Goal: Task Accomplishment & Management: Manage account settings

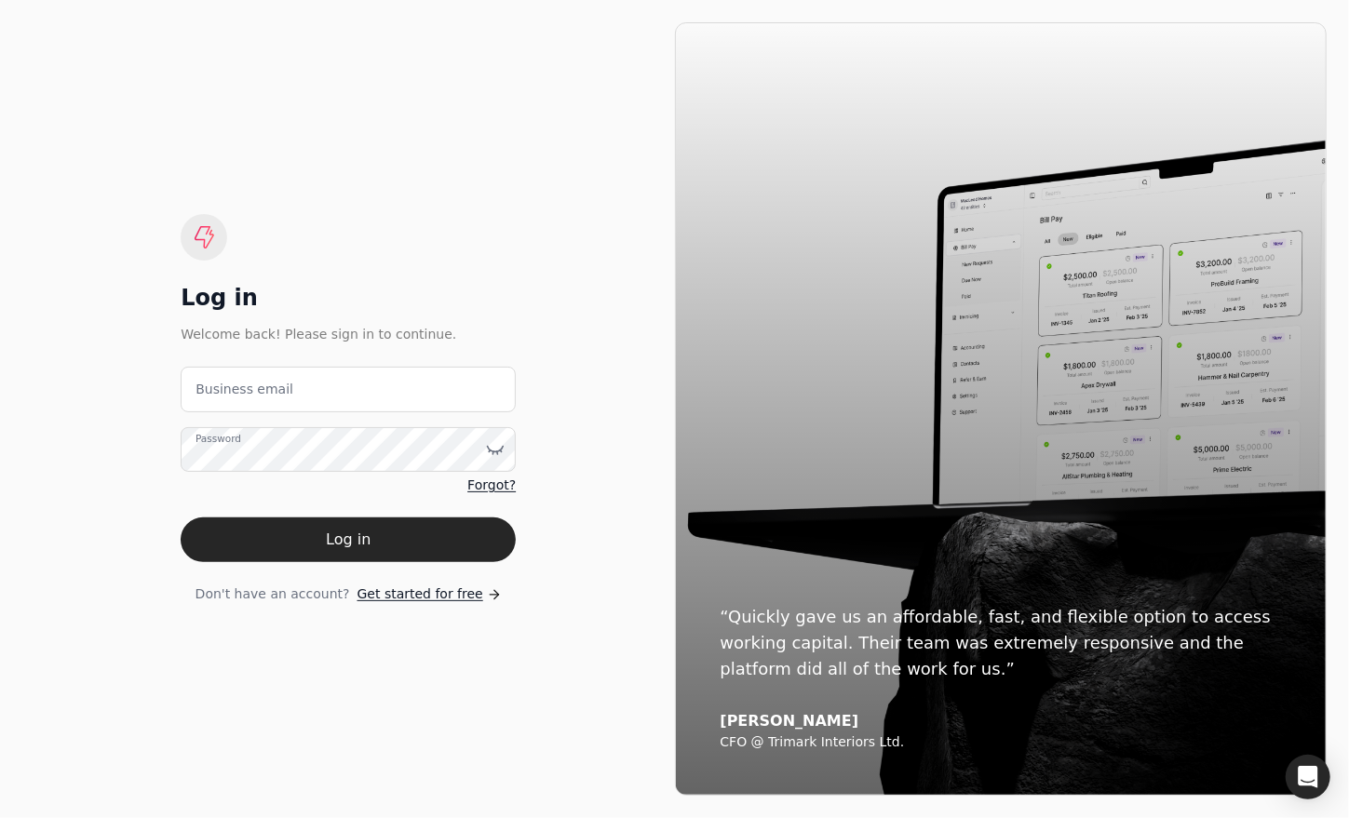
click at [262, 393] on label "Business email" at bounding box center [244, 390] width 98 height 20
click at [262, 393] on email "Business email" at bounding box center [348, 390] width 335 height 46
type email "[EMAIL_ADDRESS][DOMAIN_NAME]"
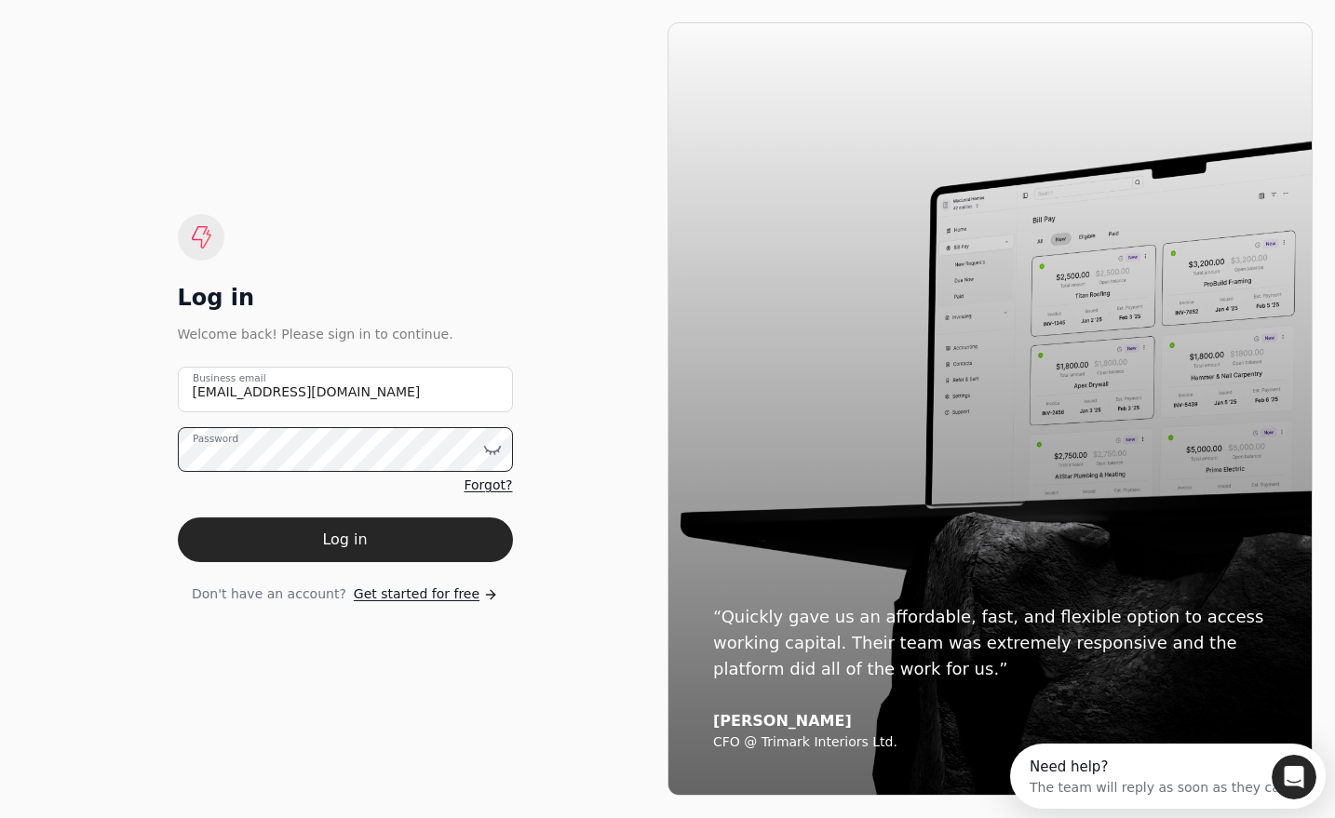
click at [178, 518] on button "Log in" at bounding box center [345, 540] width 335 height 45
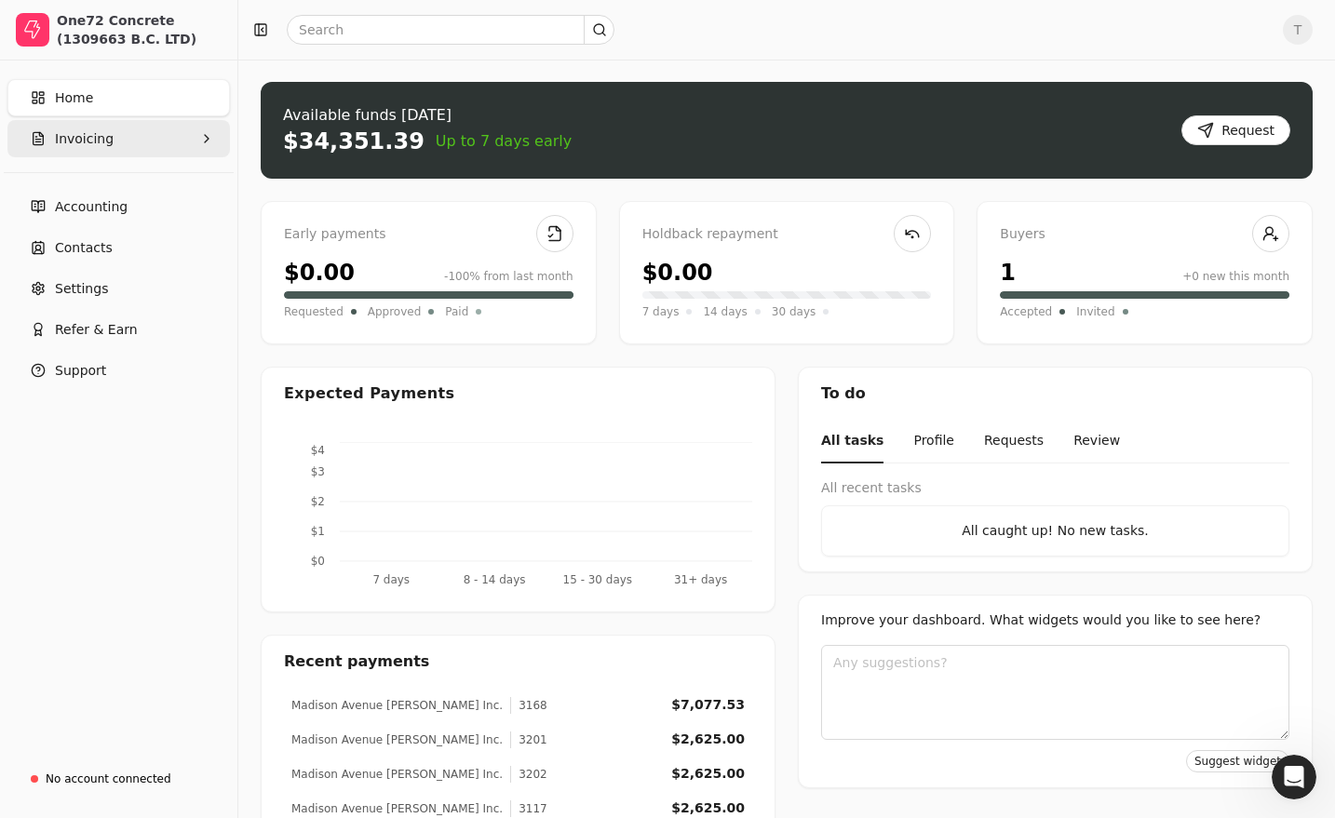
click at [113, 141] on button "Invoicing" at bounding box center [118, 138] width 222 height 37
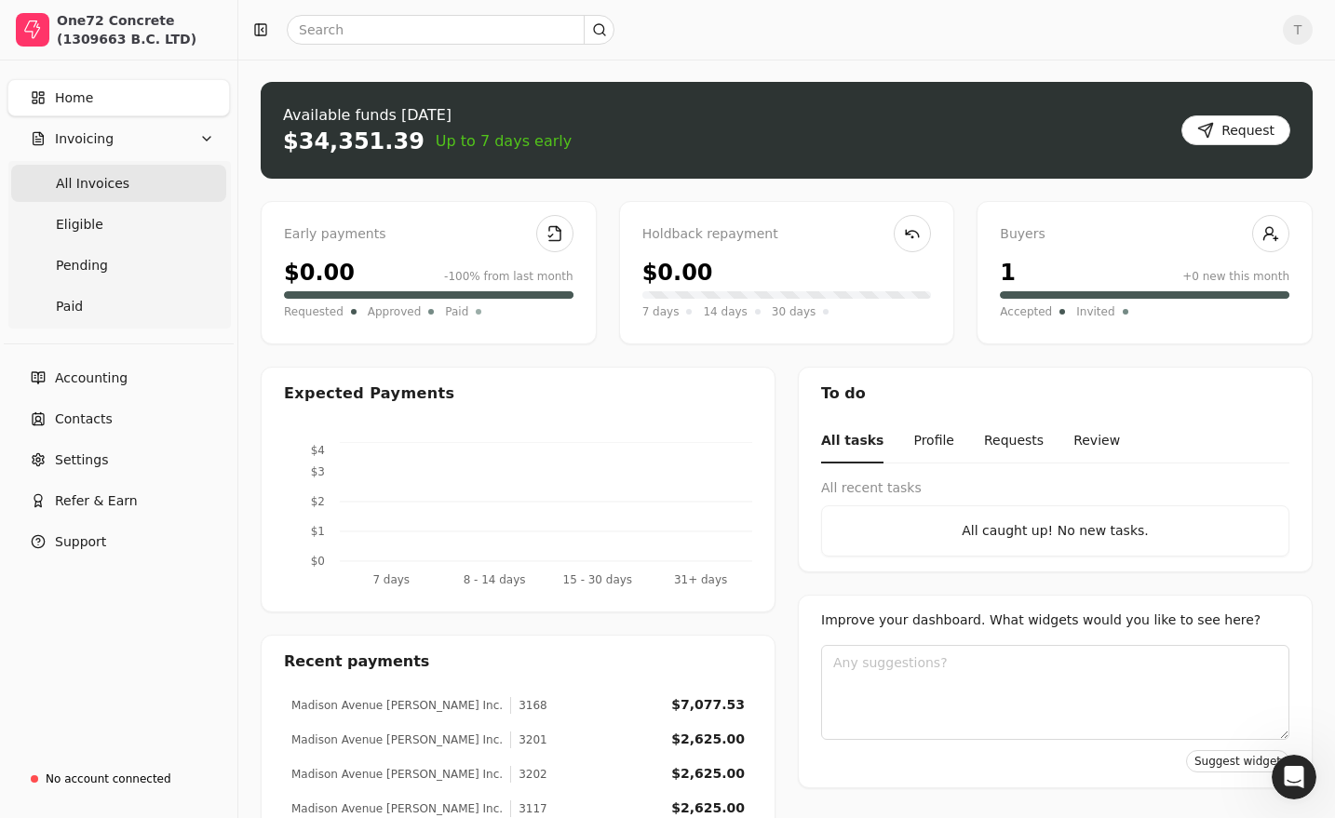
click at [110, 185] on span "All Invoices" at bounding box center [93, 184] width 74 height 20
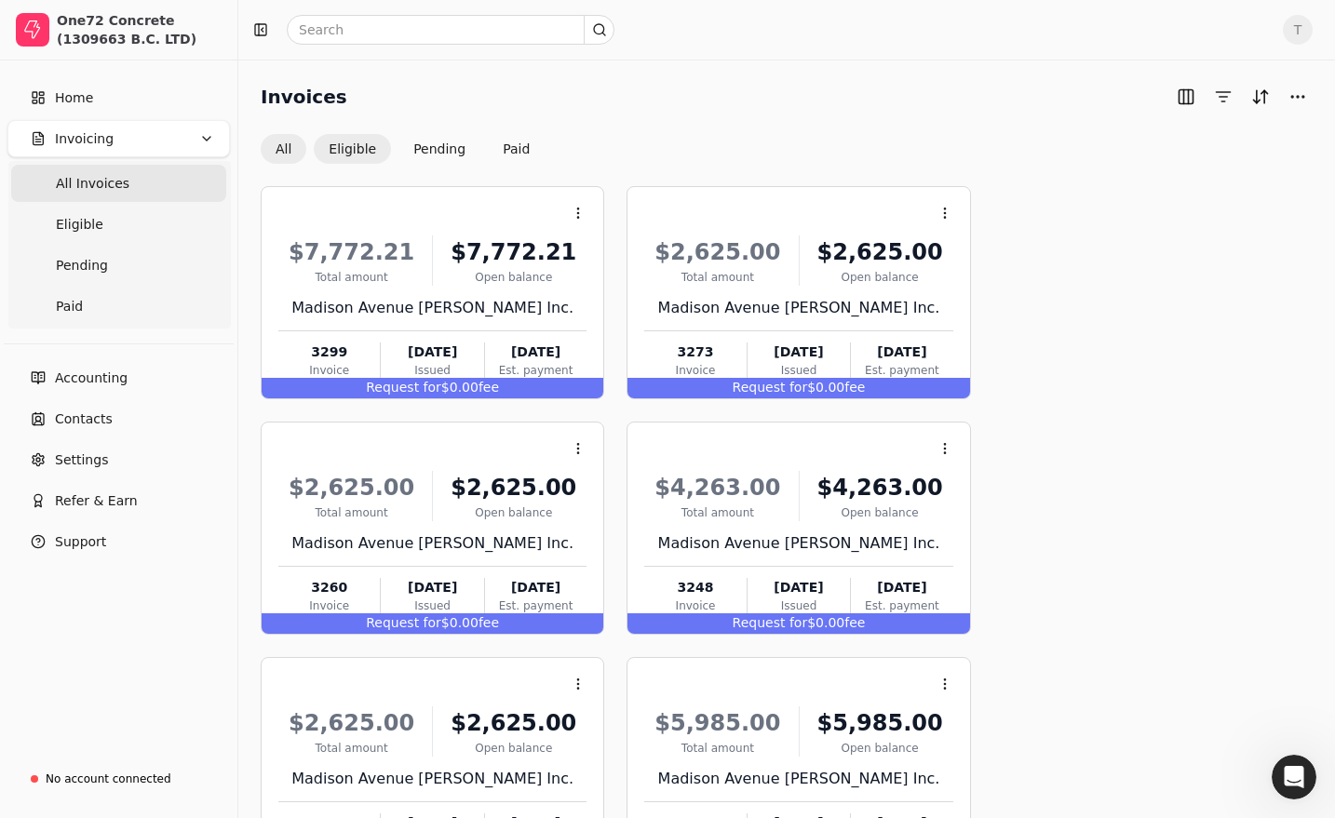
click at [360, 149] on button "Eligible" at bounding box center [352, 149] width 77 height 30
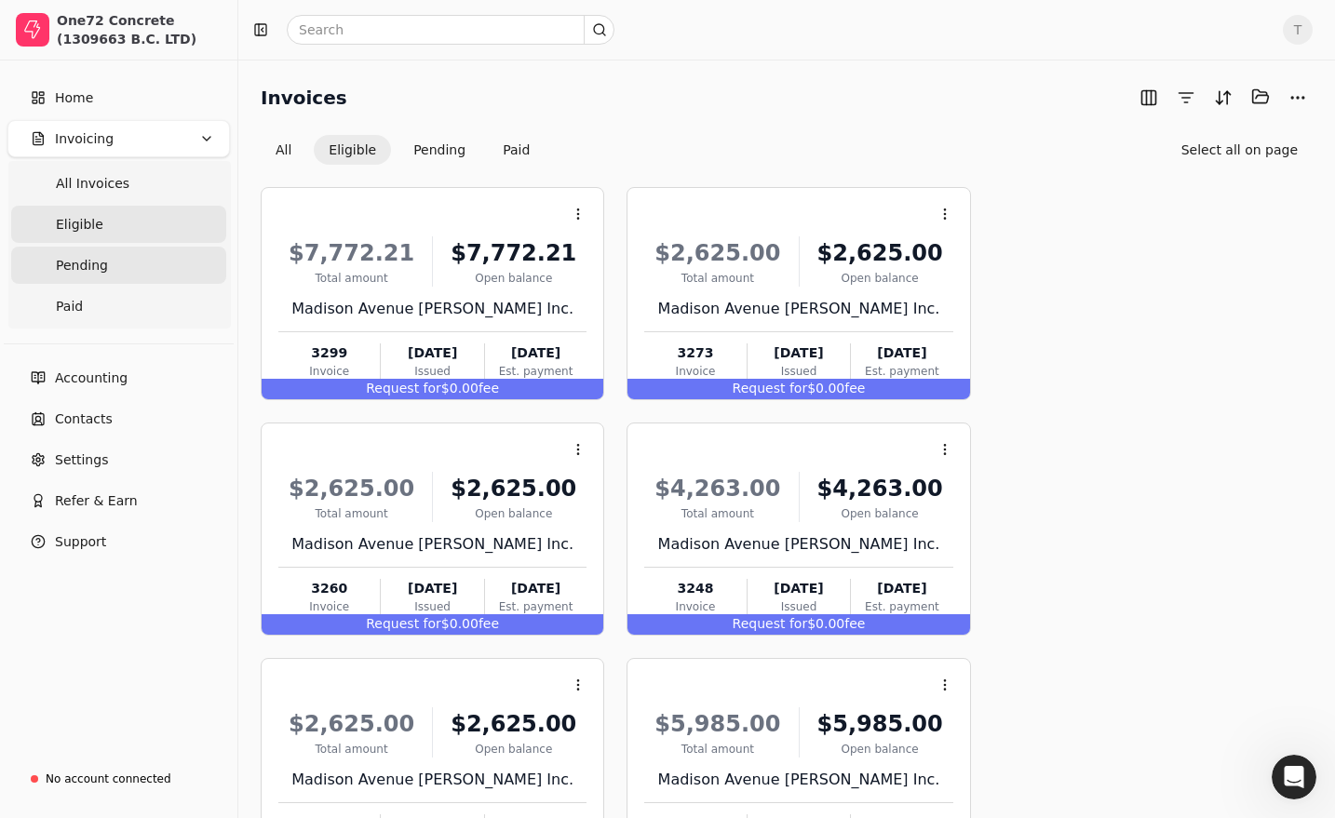
click at [122, 266] on link "Pending" at bounding box center [118, 265] width 215 height 37
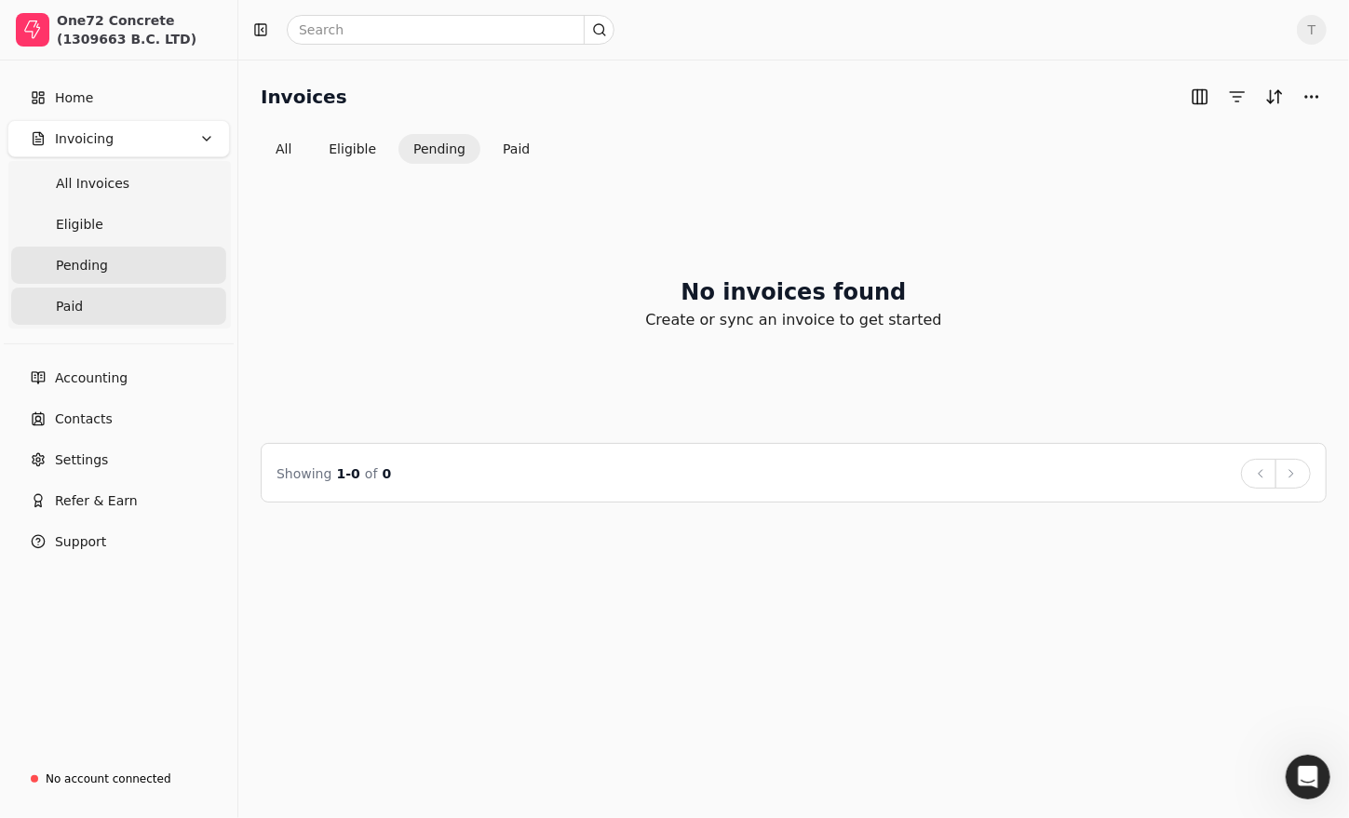
click at [75, 309] on span "Paid" at bounding box center [69, 307] width 27 height 20
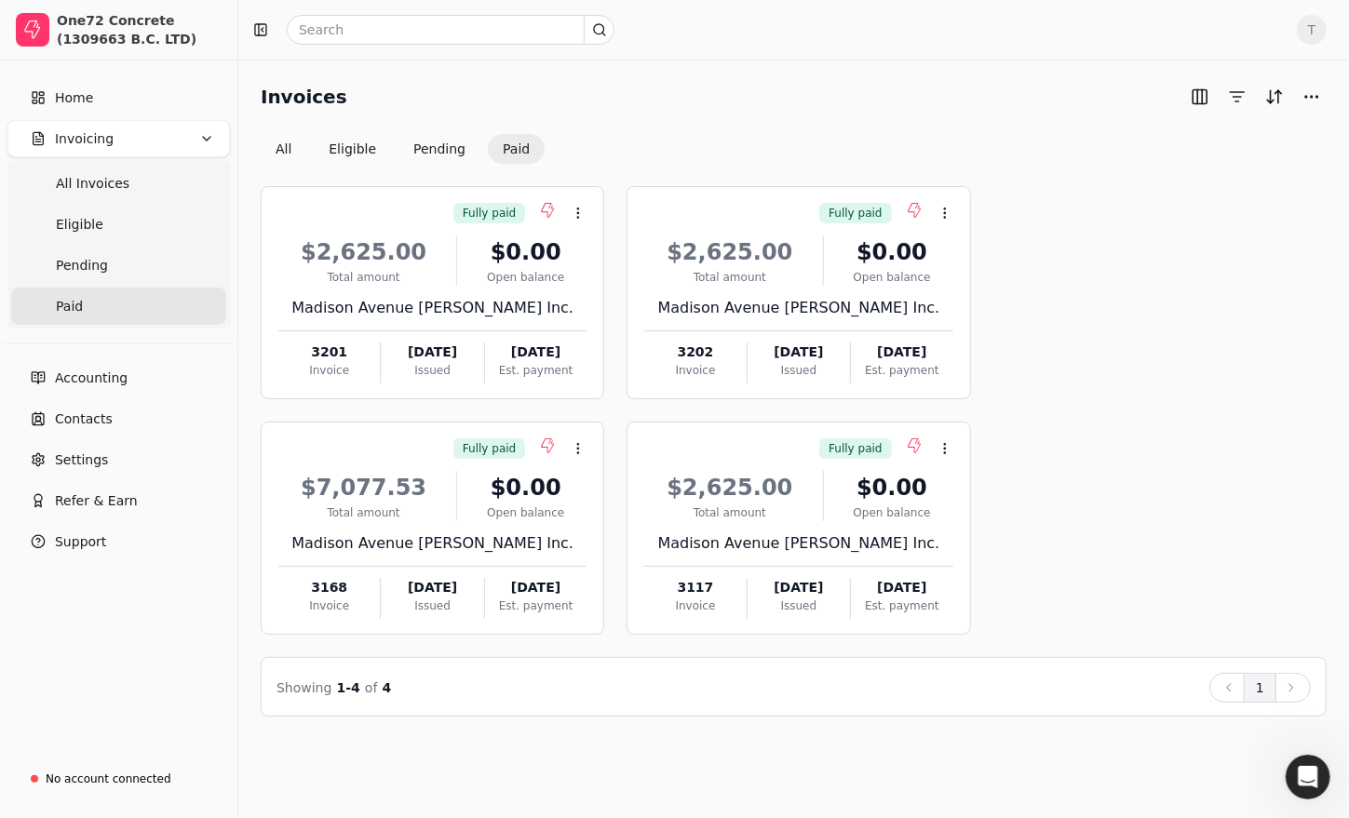
click at [1306, 25] on span "T" at bounding box center [1312, 30] width 30 height 30
click at [1175, 143] on span "Sign Out" at bounding box center [1183, 140] width 56 height 20
